Goal: Task Accomplishment & Management: Use online tool/utility

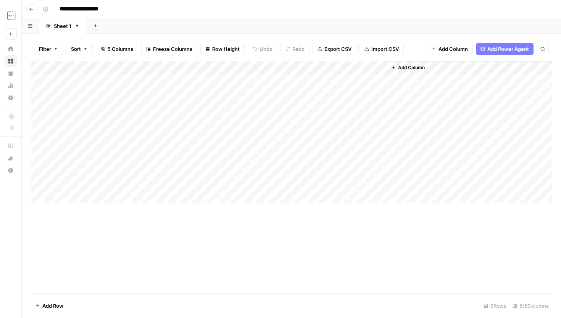
click at [36, 9] on header "**********" at bounding box center [291, 9] width 539 height 18
click at [33, 8] on button "Go back" at bounding box center [31, 9] width 10 height 10
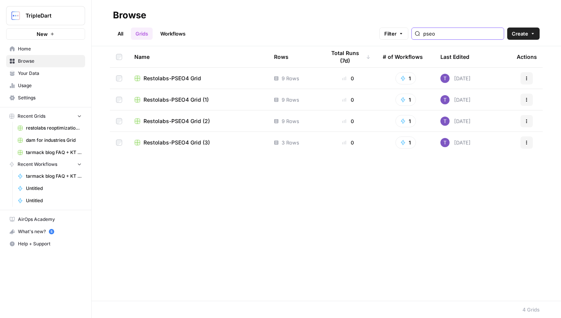
click at [450, 34] on input "pseo" at bounding box center [461, 34] width 77 height 8
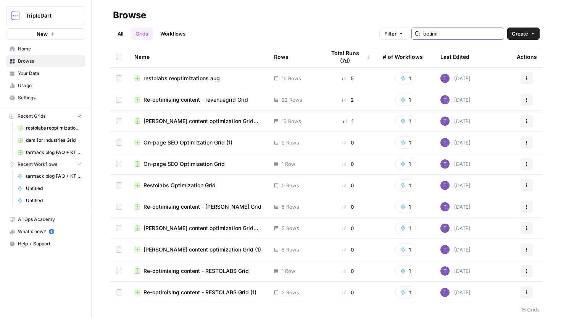
type input "optimi"
click at [199, 100] on span "Re-optimising content - revenuegrid Grid" at bounding box center [196, 100] width 105 height 8
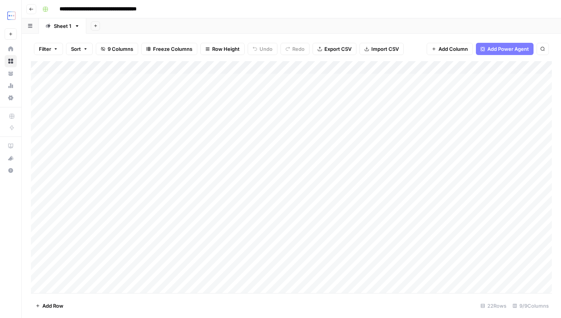
click at [270, 81] on div "Add Column" at bounding box center [291, 177] width 521 height 232
click at [379, 84] on div "Add Column" at bounding box center [291, 177] width 521 height 232
click at [405, 97] on div "Add Column" at bounding box center [291, 177] width 521 height 232
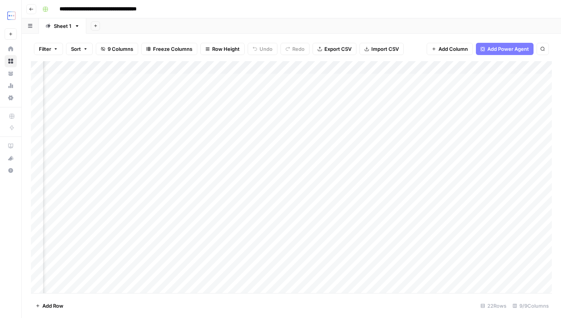
scroll to position [0, 43]
click at [432, 82] on div "Add Column" at bounding box center [291, 177] width 521 height 232
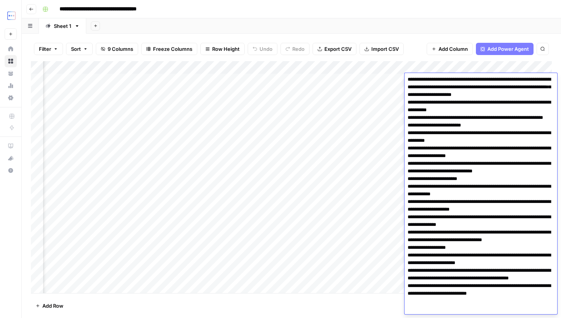
scroll to position [0, 0]
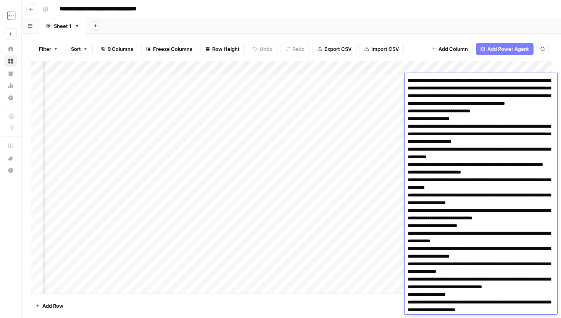
click at [434, 32] on div "Add Sheet" at bounding box center [323, 25] width 475 height 15
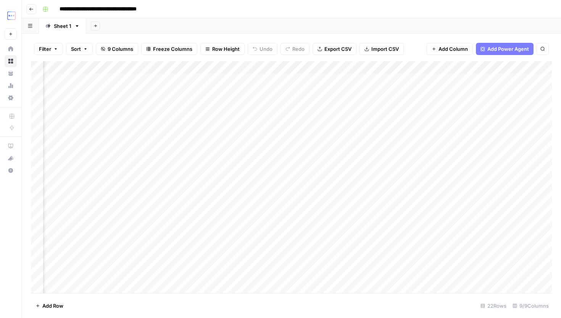
click at [444, 84] on div "Add Column" at bounding box center [291, 177] width 521 height 232
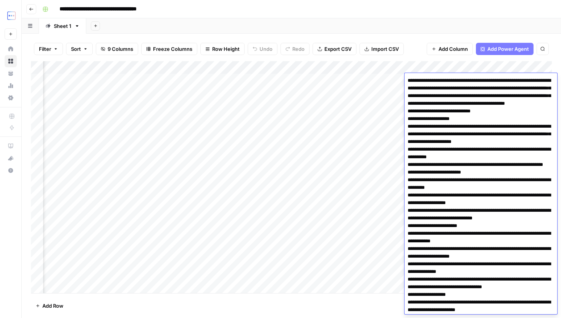
scroll to position [47, 0]
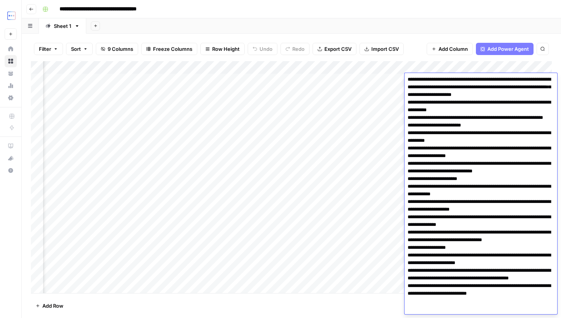
click at [444, 84] on textarea at bounding box center [481, 171] width 153 height 286
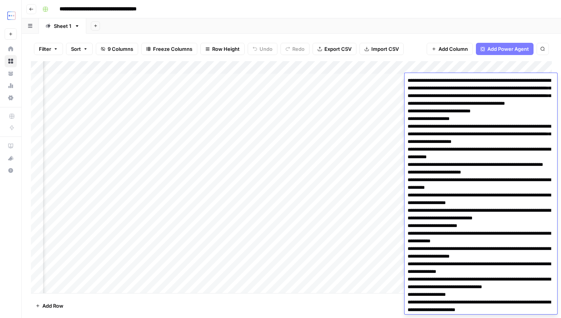
drag, startPoint x: 408, startPoint y: 81, endPoint x: 483, endPoint y: 186, distance: 128.9
click at [480, 180] on textarea at bounding box center [481, 218] width 153 height 286
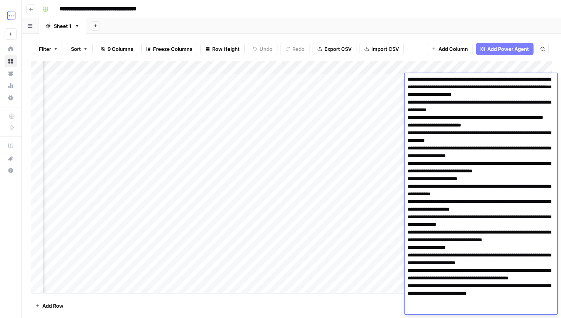
click at [536, 310] on textarea at bounding box center [481, 171] width 153 height 286
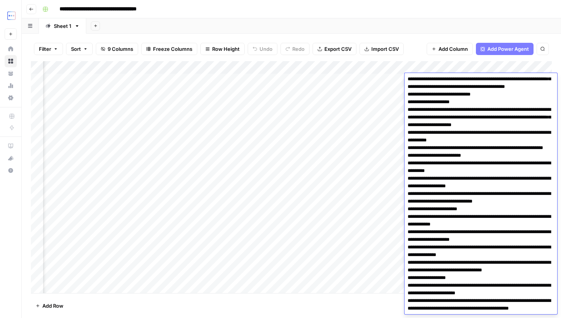
scroll to position [0, 0]
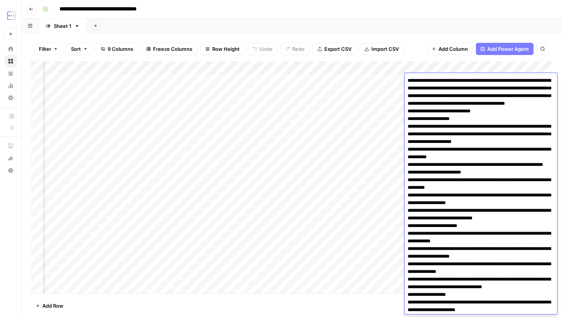
click at [407, 77] on textarea at bounding box center [481, 218] width 153 height 286
click at [365, 17] on header "**********" at bounding box center [291, 9] width 539 height 18
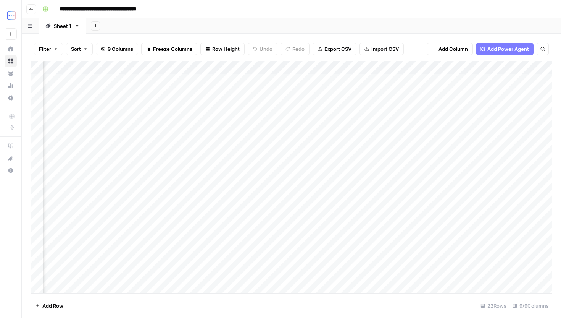
click at [535, 68] on div "Add Column" at bounding box center [291, 177] width 521 height 232
click at [444, 175] on div "Add Column" at bounding box center [291, 177] width 521 height 232
click at [542, 80] on div "Add Column" at bounding box center [291, 177] width 521 height 232
click at [532, 67] on div "Add Column" at bounding box center [291, 177] width 521 height 232
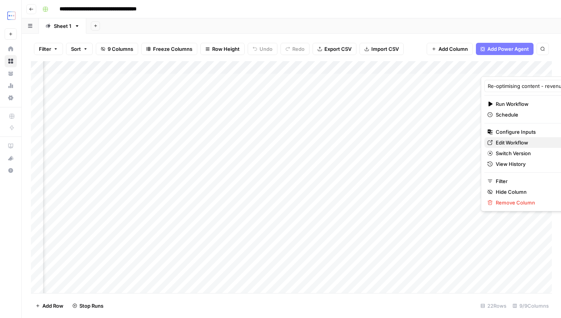
click at [513, 142] on span "Edit Workflow" at bounding box center [529, 143] width 67 height 8
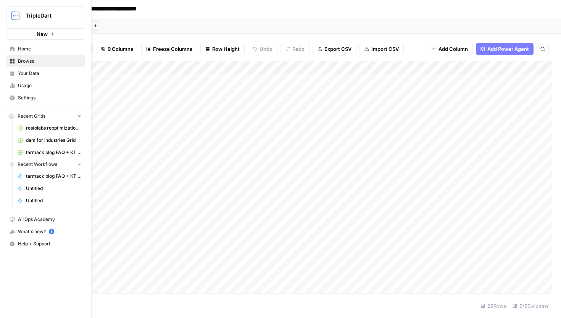
click at [11, 49] on icon at bounding box center [12, 48] width 5 height 5
click at [48, 74] on span "Your Data" at bounding box center [50, 73] width 64 height 7
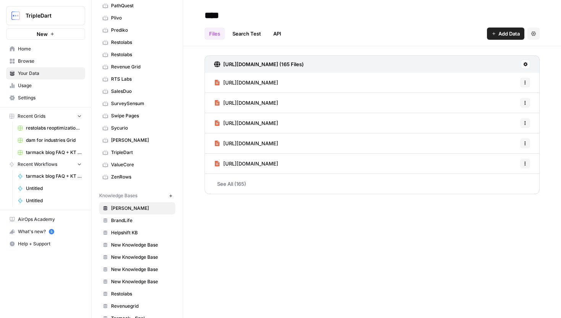
scroll to position [289, 0]
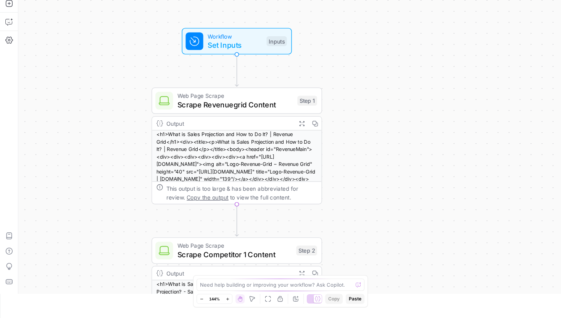
scroll to position [26, 0]
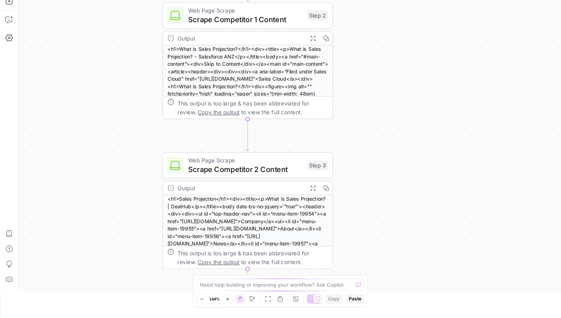
click at [312, 188] on icon "button" at bounding box center [312, 187] width 5 height 5
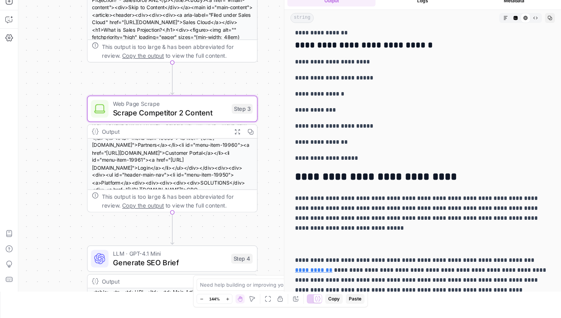
scroll to position [62, 0]
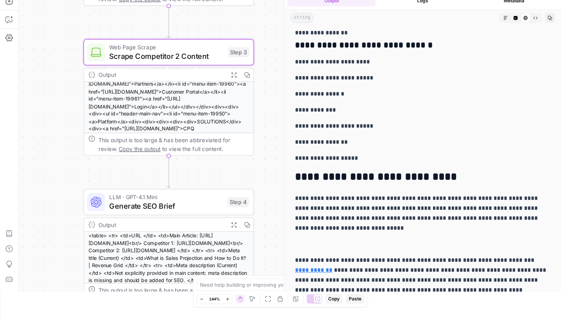
click at [232, 225] on icon "button" at bounding box center [234, 224] width 6 height 6
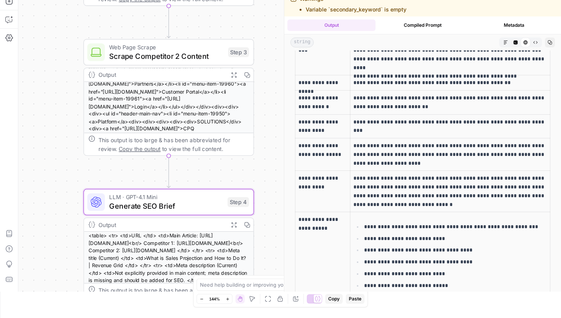
scroll to position [0, 0]
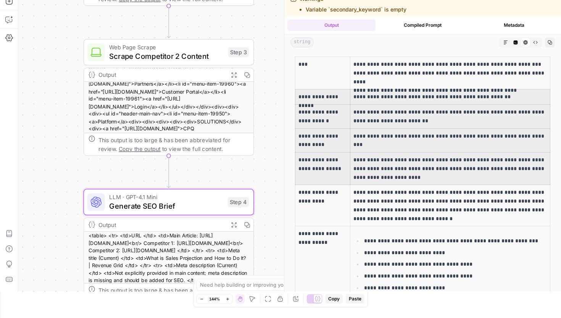
drag, startPoint x: 297, startPoint y: 97, endPoint x: 398, endPoint y: 172, distance: 125.5
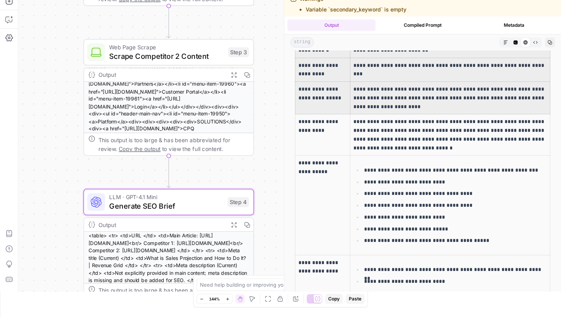
scroll to position [71, 0]
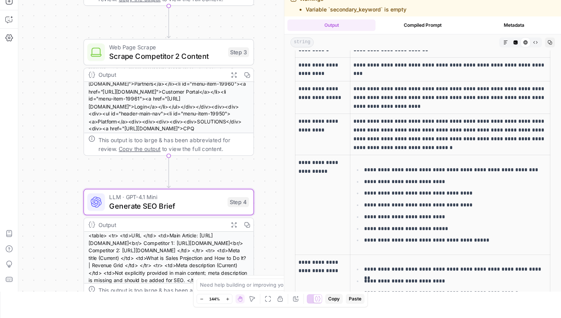
drag, startPoint x: 363, startPoint y: 169, endPoint x: 469, endPoint y: 230, distance: 122.4
click at [469, 230] on ul "**********" at bounding box center [450, 204] width 194 height 79
click at [476, 237] on p "**********" at bounding box center [455, 240] width 183 height 9
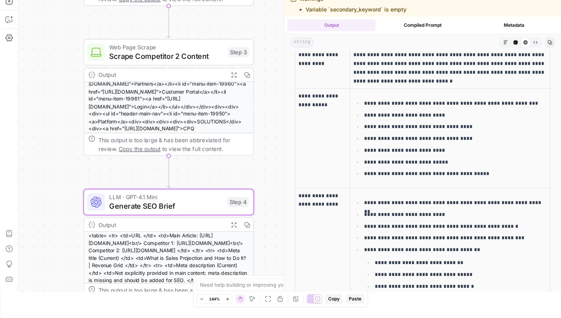
scroll to position [153, 0]
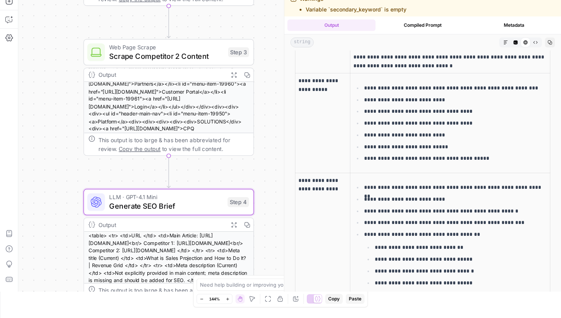
drag, startPoint x: 361, startPoint y: 187, endPoint x: 479, endPoint y: 273, distance: 145.8
click at [479, 273] on ul "**********" at bounding box center [450, 289] width 194 height 214
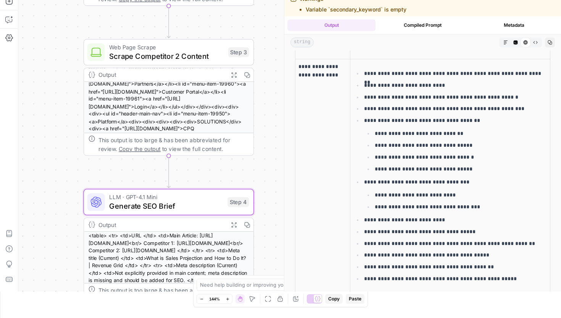
scroll to position [311, 0]
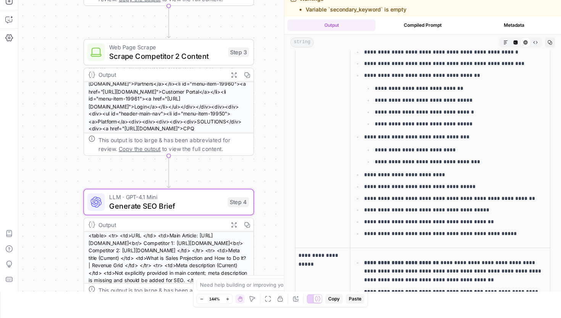
click at [511, 236] on p "**********" at bounding box center [455, 233] width 183 height 9
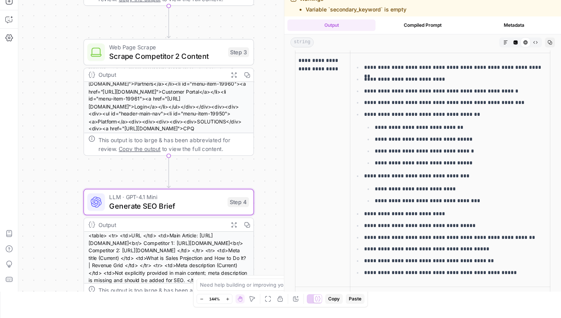
scroll to position [273, 0]
click at [467, 241] on ul "**********" at bounding box center [450, 169] width 194 height 214
drag, startPoint x: 374, startPoint y: 214, endPoint x: 453, endPoint y: 213, distance: 78.6
click at [453, 213] on p "**********" at bounding box center [455, 213] width 183 height 9
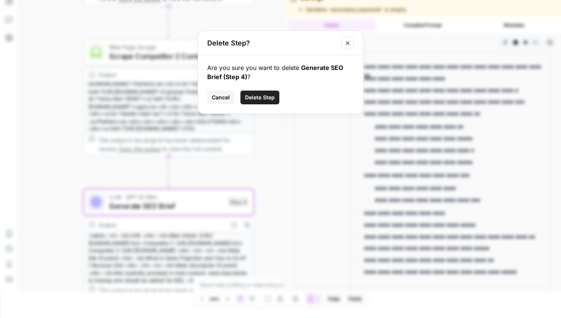
click at [348, 43] on icon "Close modal" at bounding box center [347, 42] width 3 height 3
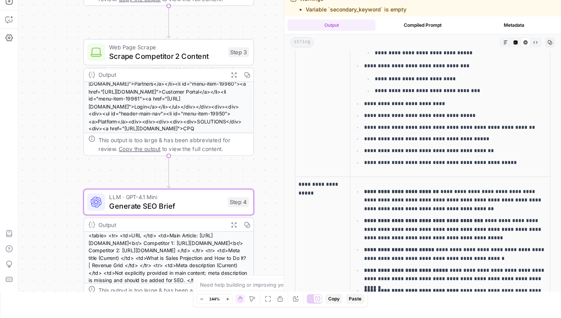
scroll to position [386, 0]
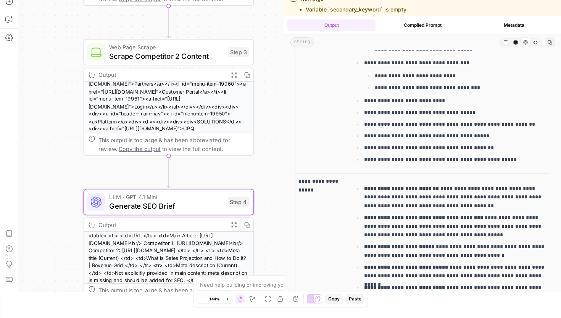
drag, startPoint x: 364, startPoint y: 188, endPoint x: 480, endPoint y: 226, distance: 121.7
click at [481, 226] on ul "**********" at bounding box center [450, 271] width 194 height 175
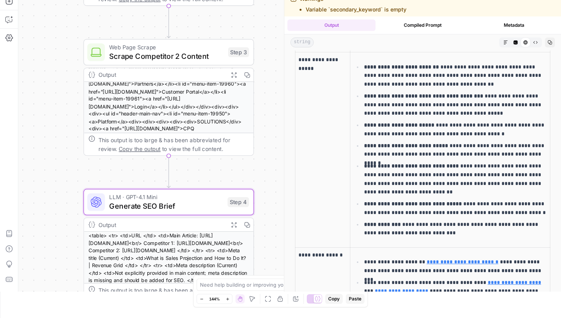
click at [452, 228] on p "**********" at bounding box center [455, 229] width 183 height 18
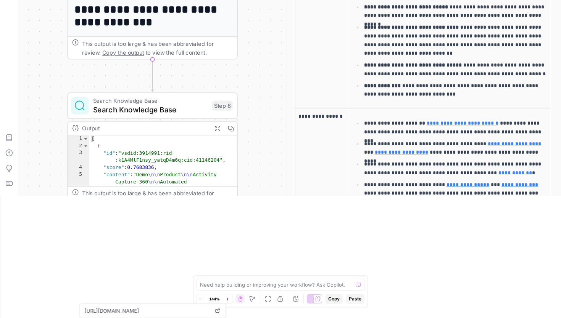
scroll to position [122, 0]
click at [165, 104] on span "Search Knowledge Base" at bounding box center [150, 109] width 115 height 11
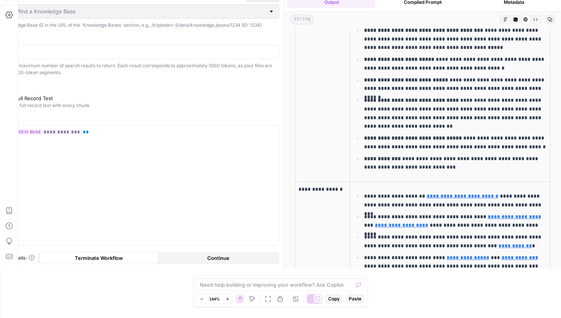
type input "Revenuegrid"
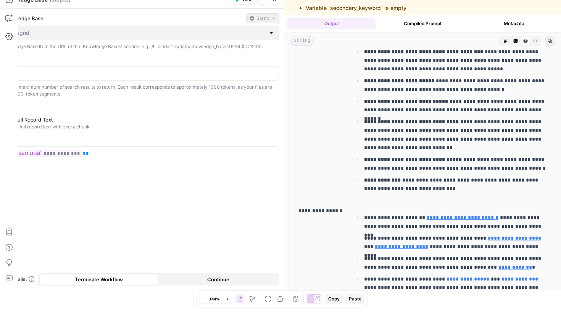
scroll to position [10, 0]
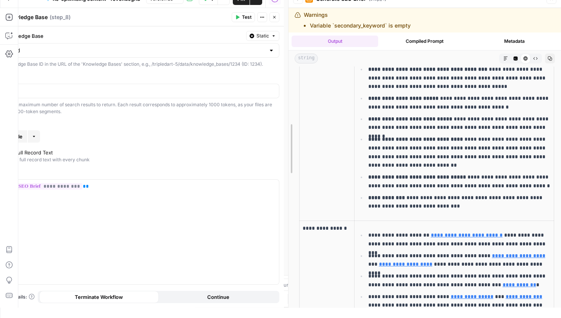
drag, startPoint x: 284, startPoint y: 72, endPoint x: 408, endPoint y: 73, distance: 124.1
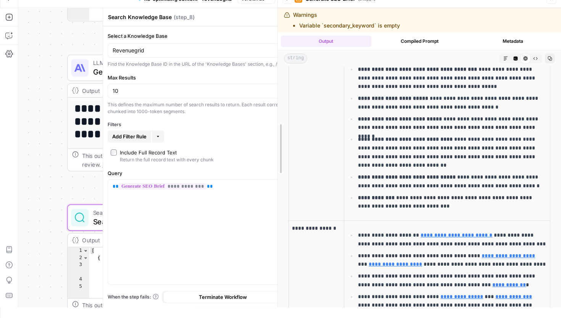
drag, startPoint x: 408, startPoint y: 121, endPoint x: 277, endPoint y: 124, distance: 131.4
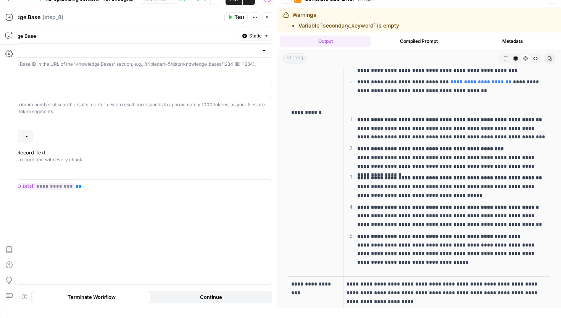
scroll to position [783, 0]
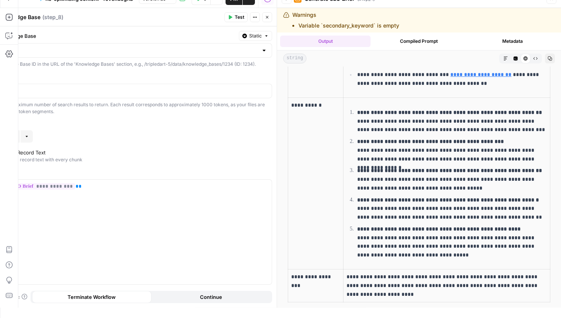
drag, startPoint x: 356, startPoint y: 113, endPoint x: 451, endPoint y: 234, distance: 153.9
click at [451, 232] on ol "**********" at bounding box center [447, 184] width 200 height 152
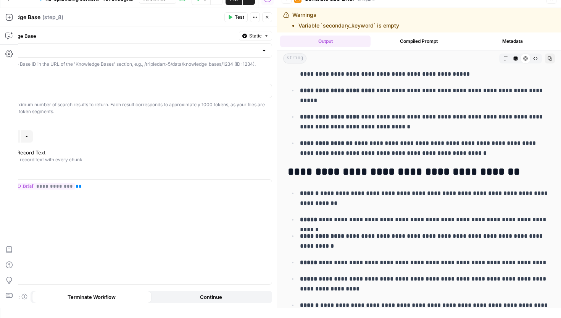
scroll to position [1170, 0]
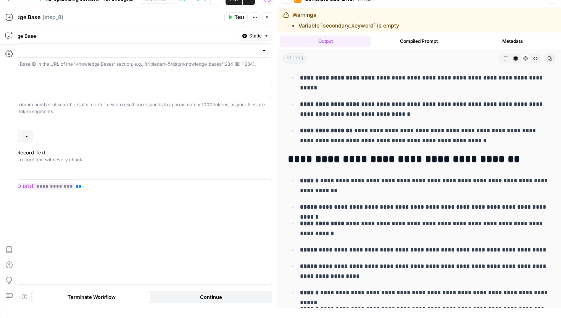
drag, startPoint x: 334, startPoint y: 161, endPoint x: 396, endPoint y: 160, distance: 62.6
click at [396, 160] on h2 "**********" at bounding box center [419, 159] width 263 height 12
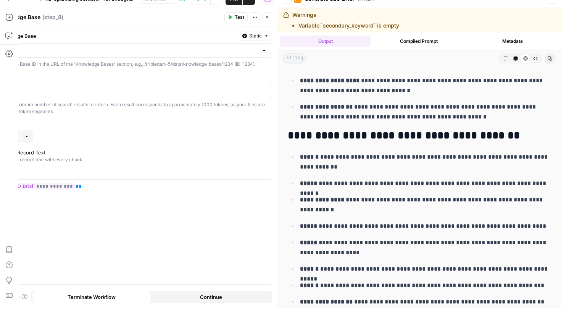
click at [319, 158] on p "**********" at bounding box center [425, 162] width 250 height 20
drag, startPoint x: 319, startPoint y: 158, endPoint x: 331, endPoint y: 166, distance: 14.4
click at [331, 166] on p "**********" at bounding box center [425, 162] width 250 height 20
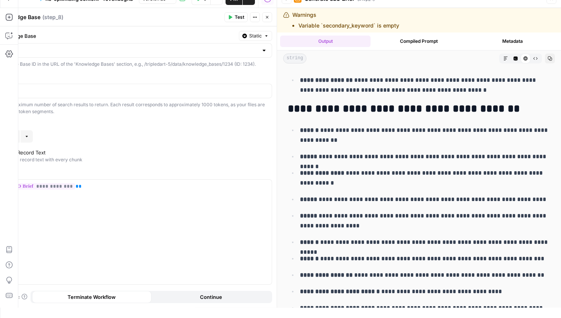
scroll to position [24, 0]
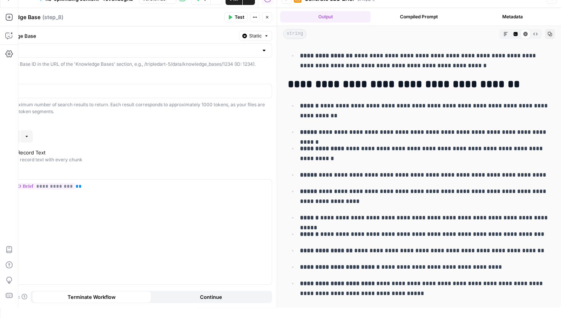
drag, startPoint x: 300, startPoint y: 104, endPoint x: 401, endPoint y: 299, distance: 219.4
click at [266, 22] on header "Search Knowledge Base Search Knowledge Base ( step_8 ) Test Actions Close" at bounding box center [124, 17] width 305 height 18
click at [266, 16] on icon "button" at bounding box center [267, 17] width 5 height 5
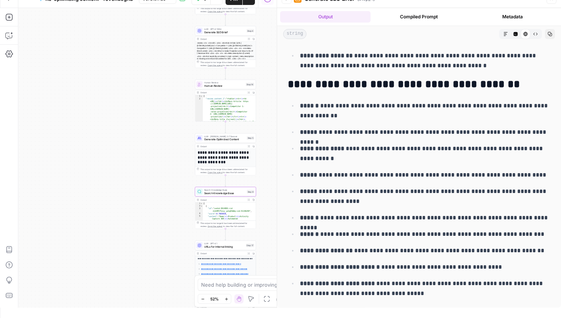
scroll to position [0, 0]
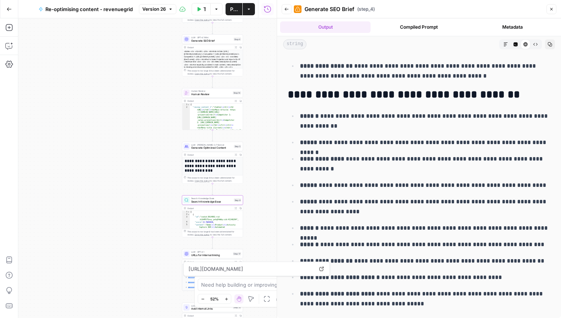
click at [247, 8] on icon "button" at bounding box center [249, 9] width 5 height 5
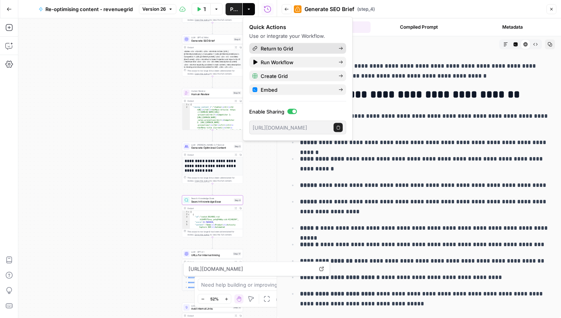
click at [267, 49] on span "Return to Grid" at bounding box center [297, 49] width 72 height 8
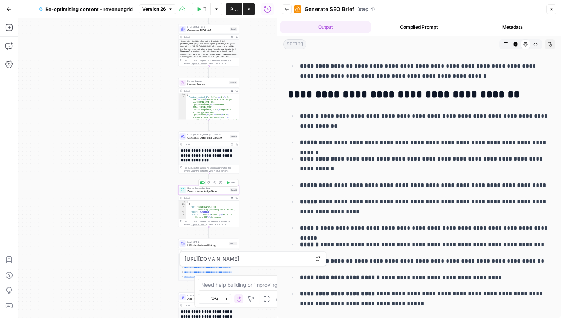
click at [206, 190] on span "Search Knowledge Base" at bounding box center [207, 191] width 41 height 4
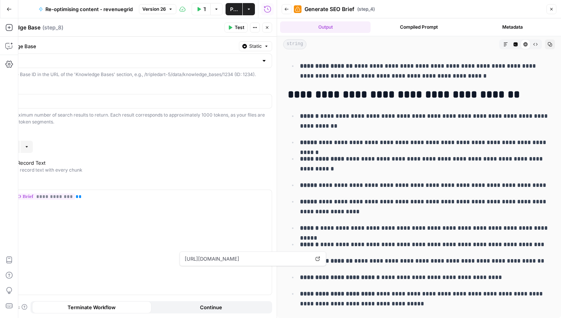
click at [550, 9] on icon "button" at bounding box center [551, 9] width 5 height 5
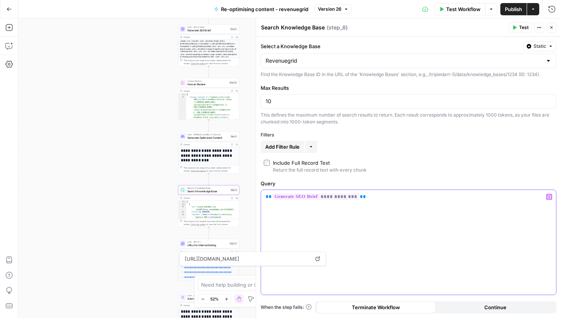
drag, startPoint x: 374, startPoint y: 194, endPoint x: 261, endPoint y: 195, distance: 113.0
click at [261, 195] on div "**********" at bounding box center [408, 242] width 295 height 105
drag, startPoint x: 289, startPoint y: 103, endPoint x: 258, endPoint y: 102, distance: 30.2
click at [258, 102] on div "**********" at bounding box center [408, 167] width 305 height 299
click at [232, 198] on icon "button" at bounding box center [232, 198] width 2 height 2
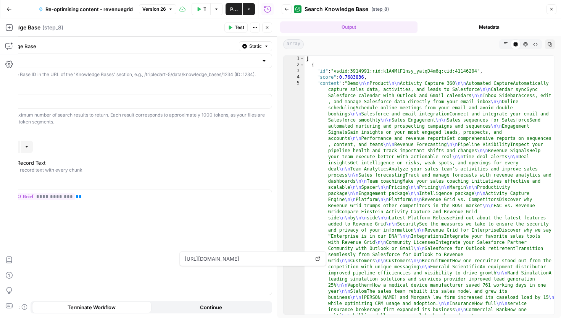
click at [547, 11] on button "Close" at bounding box center [552, 9] width 10 height 10
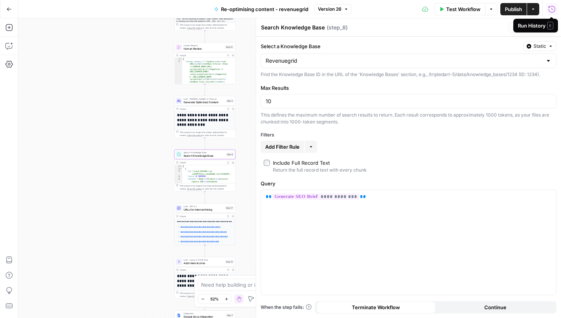
click at [228, 216] on icon "button" at bounding box center [228, 216] width 2 height 2
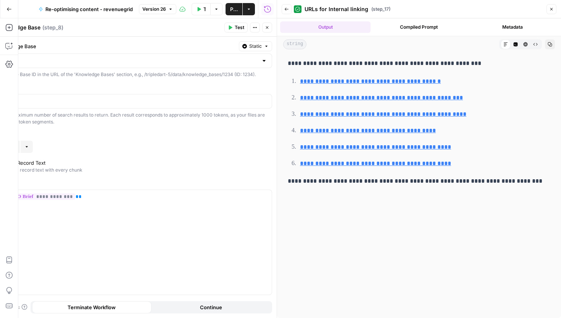
click at [265, 29] on icon "button" at bounding box center [267, 27] width 5 height 5
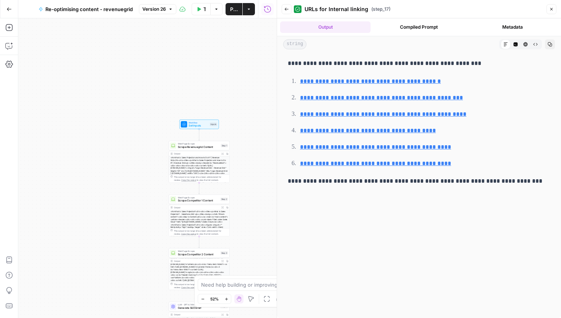
click at [288, 10] on icon "button" at bounding box center [286, 9] width 5 height 5
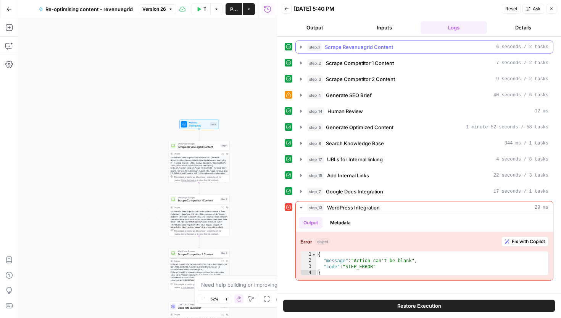
click at [388, 28] on button "Inputs" at bounding box center [384, 27] width 66 height 12
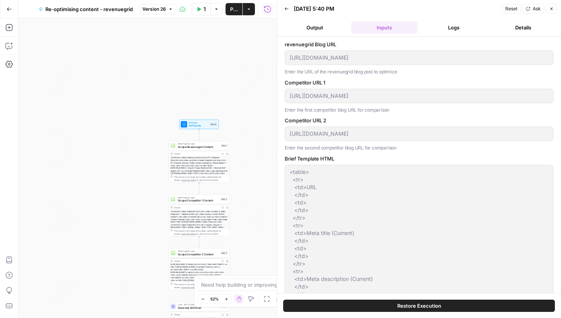
type input "Revenue Grid"
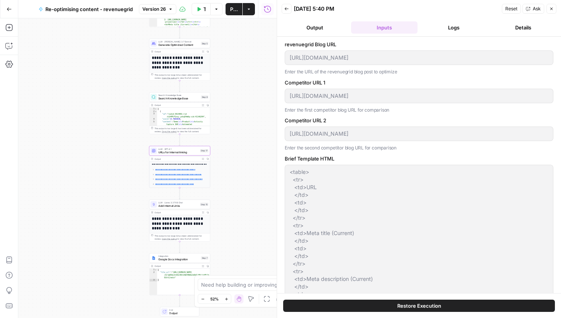
click at [288, 11] on icon "button" at bounding box center [286, 8] width 5 height 5
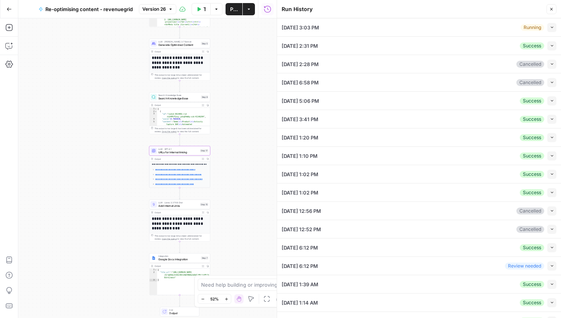
click at [552, 7] on icon "button" at bounding box center [551, 9] width 5 height 5
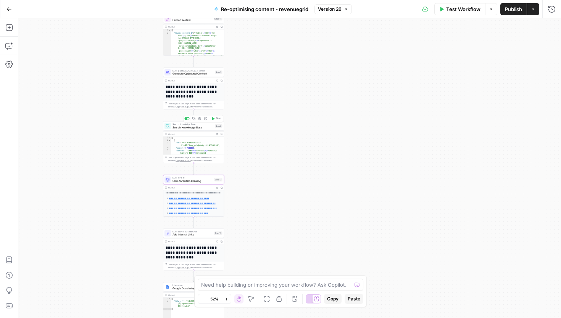
click at [189, 126] on span "Search Knowledge Base" at bounding box center [193, 127] width 41 height 4
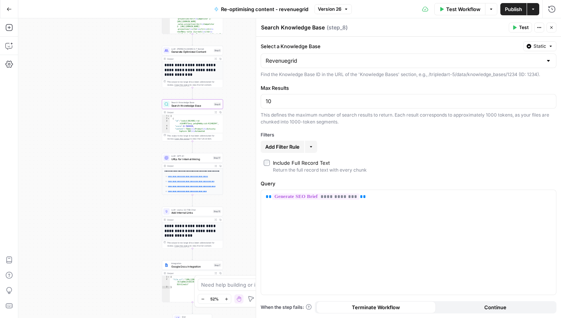
click at [554, 28] on button "Close" at bounding box center [552, 28] width 10 height 10
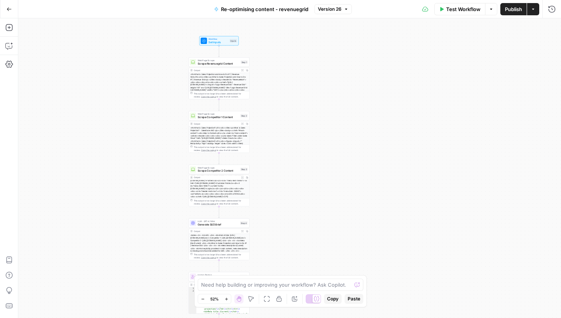
click at [532, 8] on icon "button" at bounding box center [533, 9] width 5 height 5
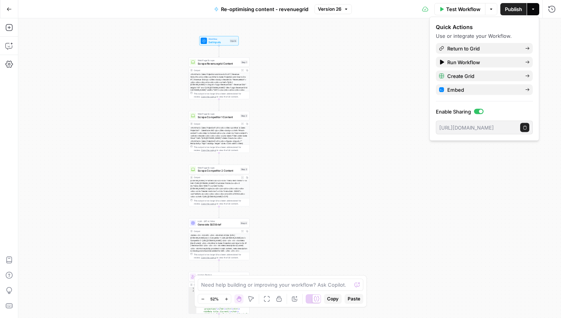
click at [523, 127] on icon "button" at bounding box center [524, 127] width 3 height 4
click at [523, 126] on icon "button" at bounding box center [525, 127] width 4 height 4
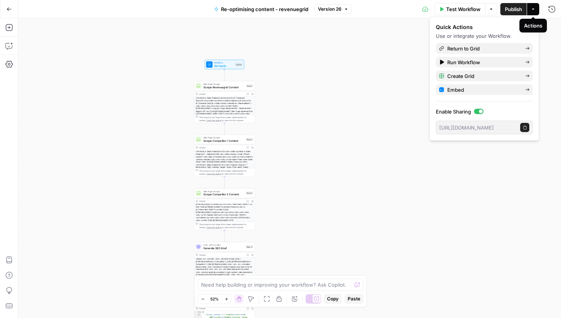
click at [536, 7] on button "Actions" at bounding box center [533, 9] width 12 height 12
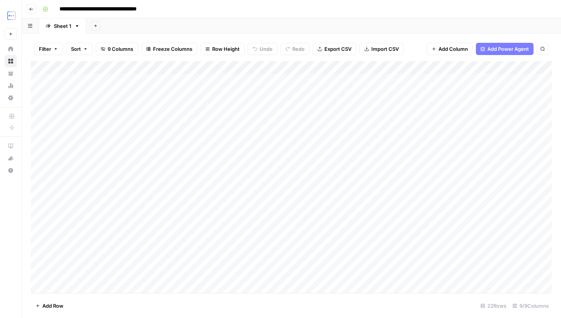
scroll to position [0, 152]
click at [406, 82] on div "Add Column" at bounding box center [291, 177] width 521 height 232
click at [431, 81] on div "Add Column" at bounding box center [291, 177] width 521 height 232
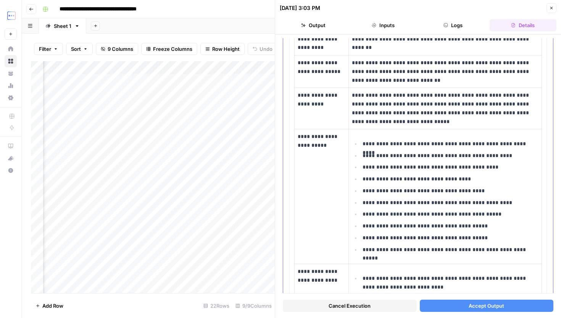
scroll to position [386, 0]
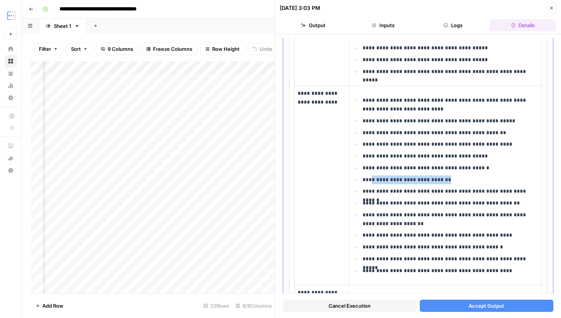
drag, startPoint x: 367, startPoint y: 182, endPoint x: 448, endPoint y: 182, distance: 81.7
click at [448, 182] on p "**********" at bounding box center [451, 179] width 176 height 9
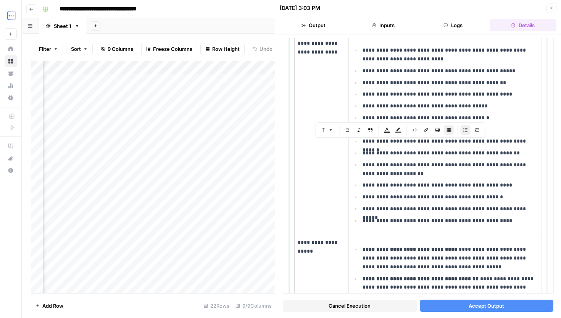
scroll to position [447, 0]
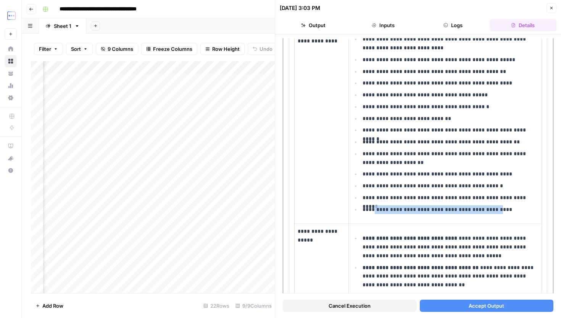
drag, startPoint x: 372, startPoint y: 207, endPoint x: 492, endPoint y: 210, distance: 120.6
click at [493, 210] on p "**********" at bounding box center [451, 209] width 176 height 9
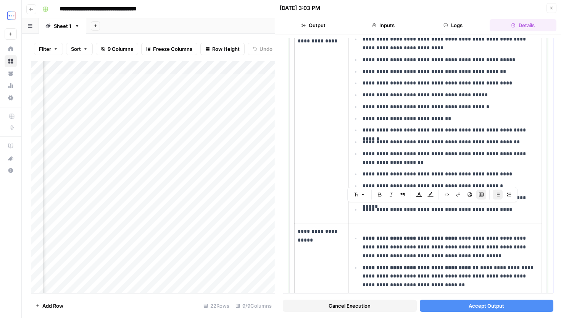
click at [532, 196] on p "**********" at bounding box center [451, 197] width 176 height 9
click at [484, 302] on span "Accept Output" at bounding box center [486, 306] width 35 height 8
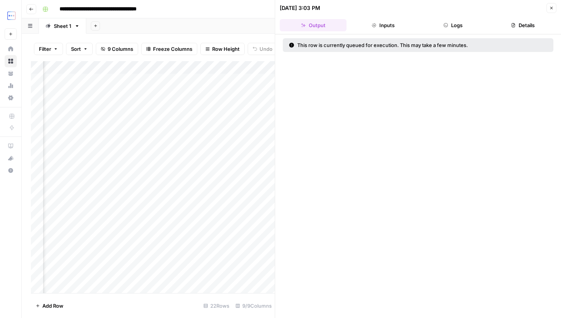
click at [553, 8] on icon "button" at bounding box center [551, 8] width 5 height 5
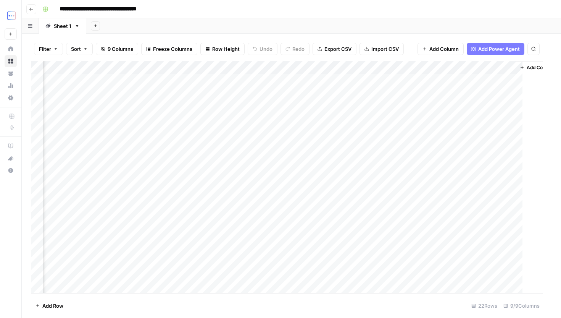
scroll to position [0, 143]
click at [413, 93] on div "Add Column" at bounding box center [291, 177] width 521 height 232
click at [430, 92] on div "Add Column" at bounding box center [291, 177] width 521 height 232
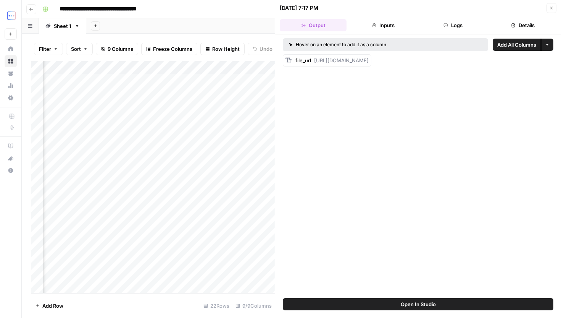
click at [525, 63] on button "Add as Column" at bounding box center [537, 59] width 39 height 9
click at [445, 29] on button "Logs" at bounding box center [453, 25] width 67 height 12
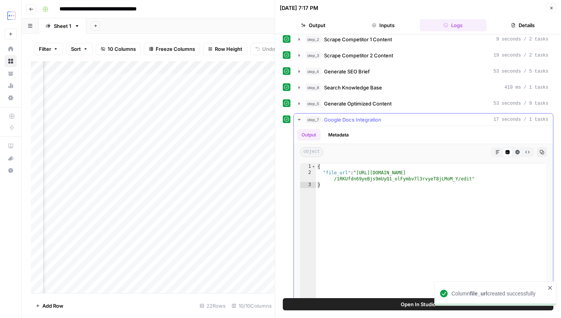
scroll to position [22, 0]
type textarea "**********"
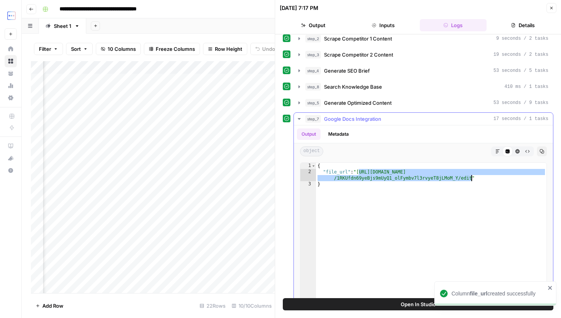
drag, startPoint x: 359, startPoint y: 171, endPoint x: 471, endPoint y: 178, distance: 112.5
click at [471, 178] on div "{ "file_url" : "[URL][DOMAIN_NAME] /1RKUfdn69yeBjs9mUyQ1_olFymbv7l3rvyeT8jLMoM_…" at bounding box center [431, 244] width 231 height 162
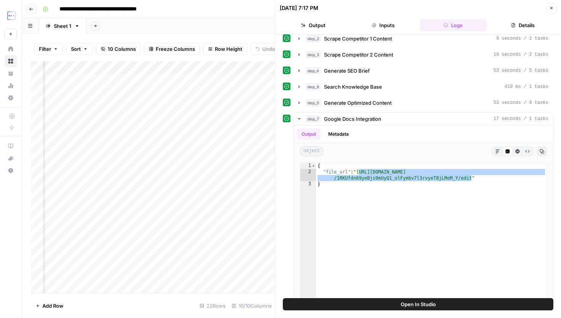
click at [552, 8] on icon "button" at bounding box center [551, 8] width 3 height 3
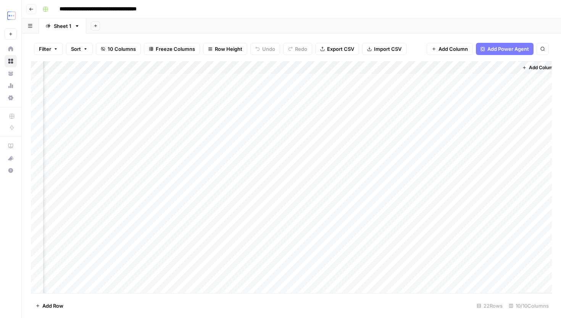
scroll to position [0, 212]
